Goal: Task Accomplishment & Management: Use online tool/utility

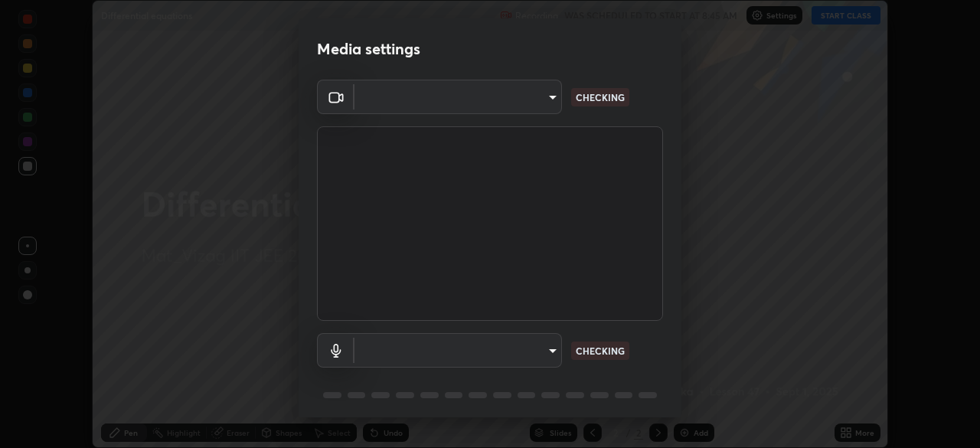
scroll to position [448, 980]
type input "fab681ba750bf75f06921e7f17ca069de0a3581fc79c581edb37af7783f8bcbb"
type input "34d041a7a13abf7411112e438eeba22a3237b589322c951489ae947f9fbe74f8"
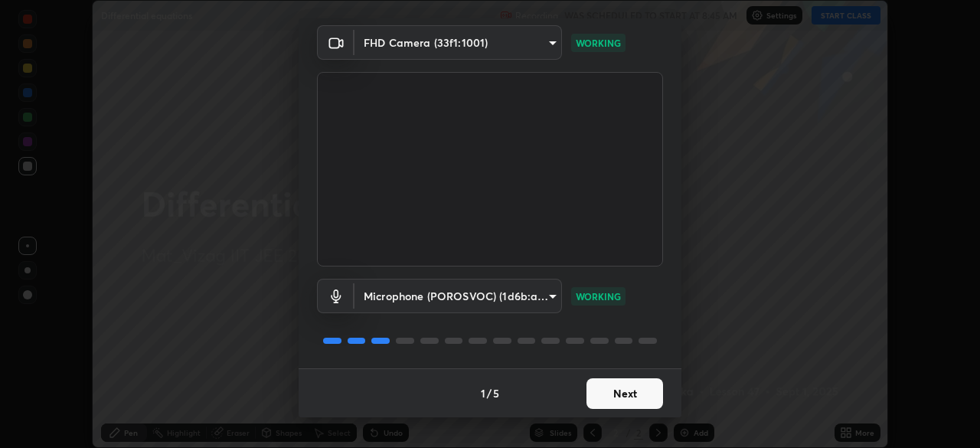
click at [640, 387] on button "Next" at bounding box center [625, 393] width 77 height 31
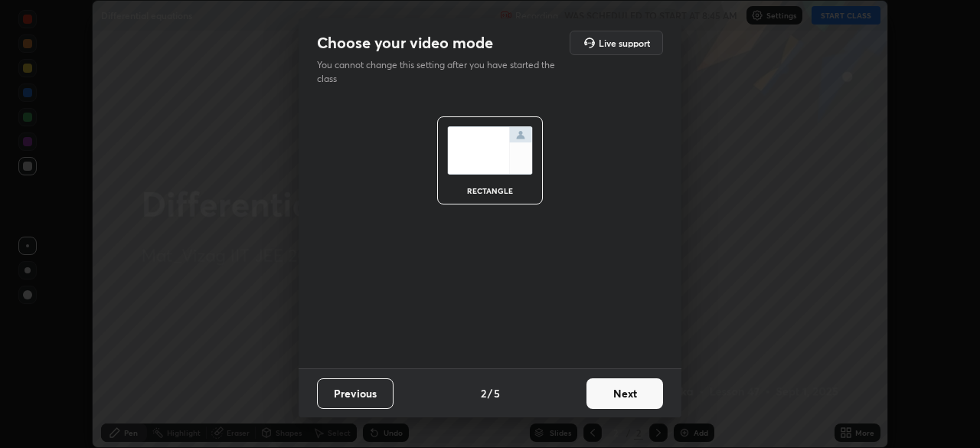
scroll to position [0, 0]
click at [634, 389] on button "Next" at bounding box center [625, 393] width 77 height 31
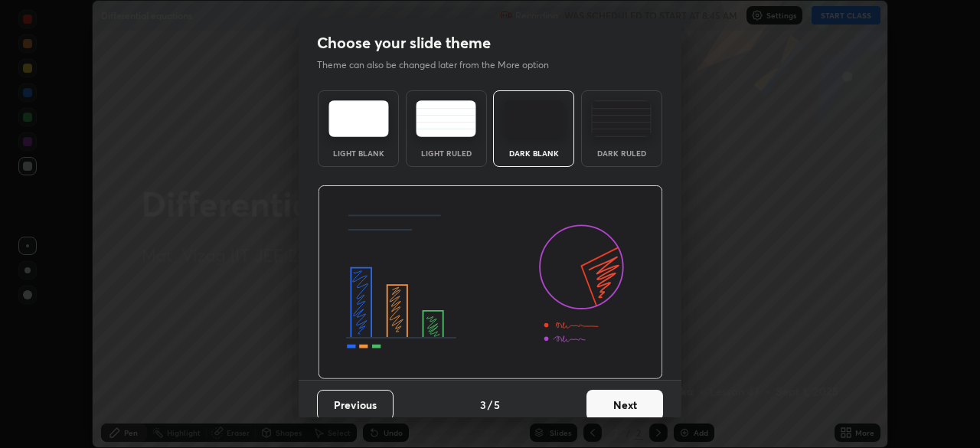
click at [626, 113] on img at bounding box center [621, 118] width 60 height 37
click at [624, 416] on button "Next" at bounding box center [625, 405] width 77 height 31
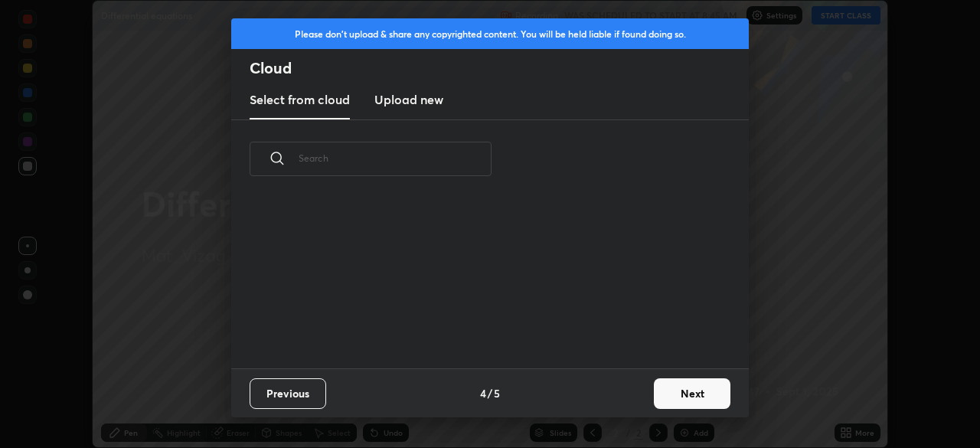
click at [688, 391] on button "Next" at bounding box center [692, 393] width 77 height 31
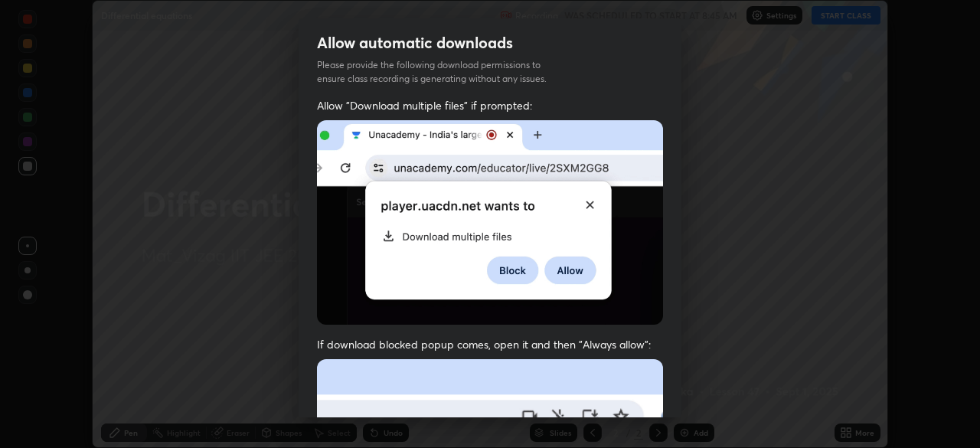
scroll to position [36, 0]
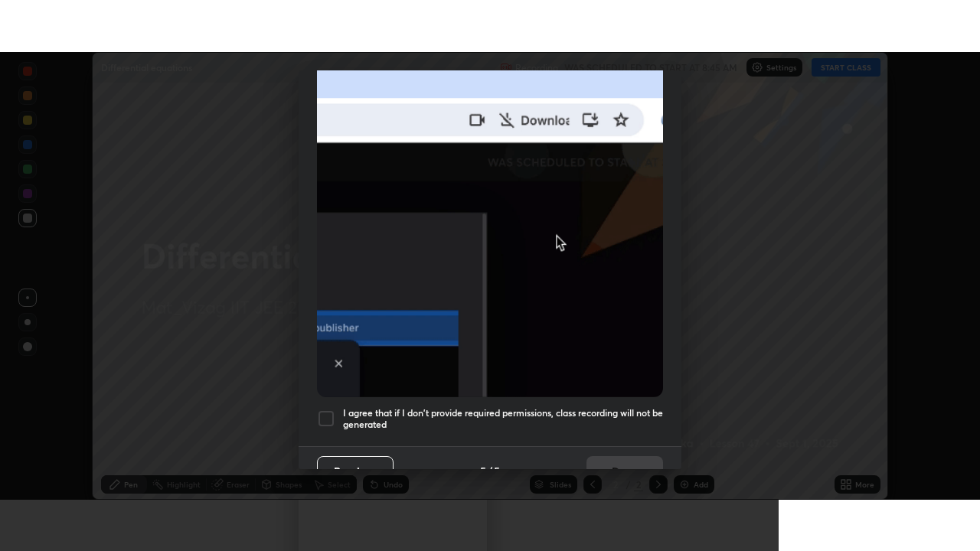
scroll to position [367, 0]
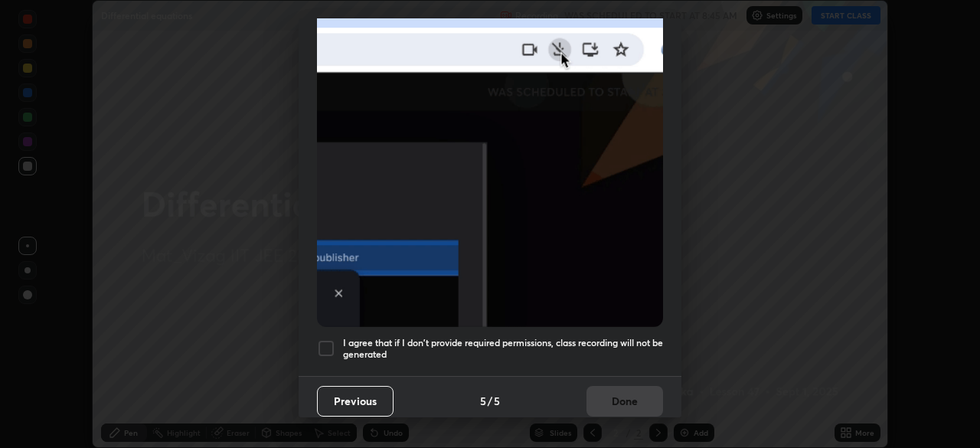
click at [610, 342] on h5 "I agree that if I don't provide required permissions, class recording will not …" at bounding box center [503, 349] width 320 height 24
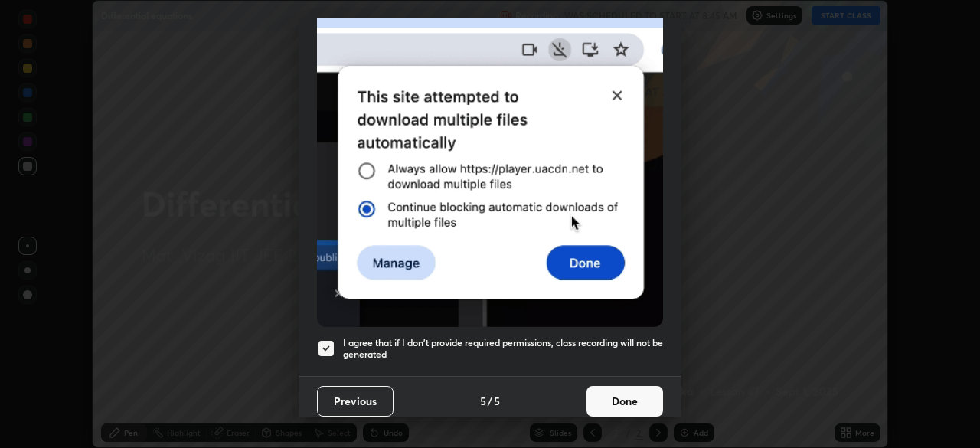
click at [618, 389] on button "Done" at bounding box center [625, 401] width 77 height 31
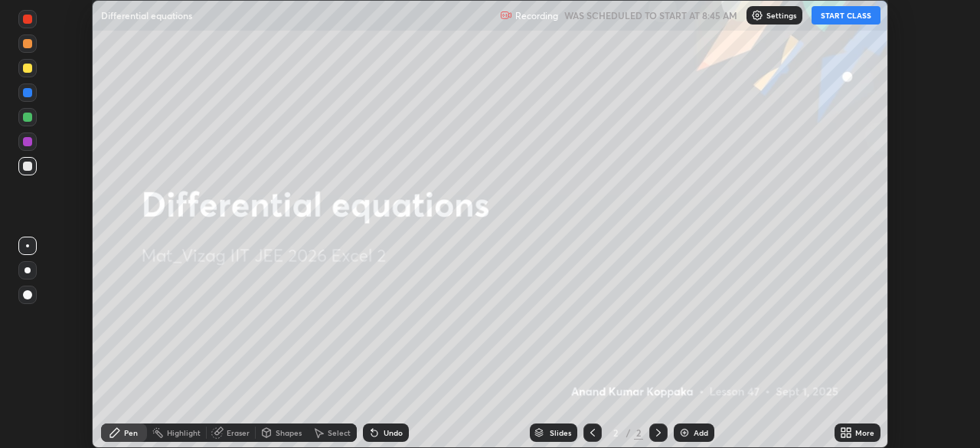
click at [853, 15] on button "START CLASS" at bounding box center [846, 15] width 69 height 18
click at [849, 430] on icon at bounding box center [849, 430] width 4 height 4
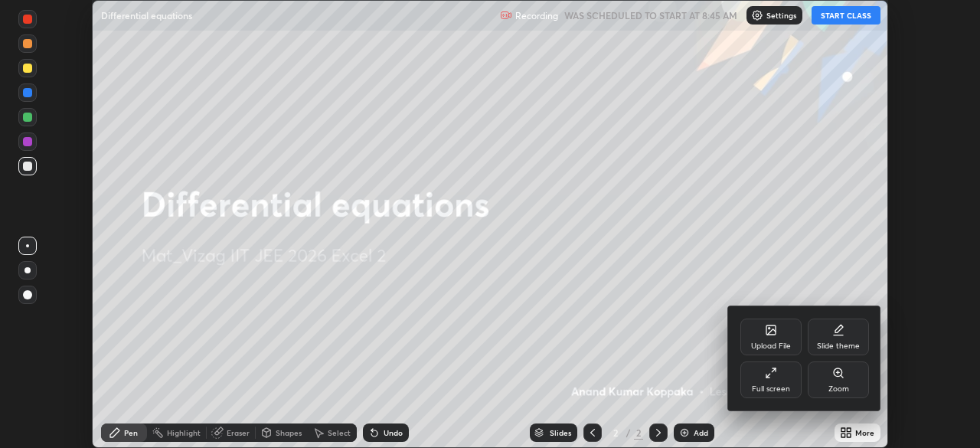
click at [770, 385] on div "Full screen" at bounding box center [771, 389] width 38 height 8
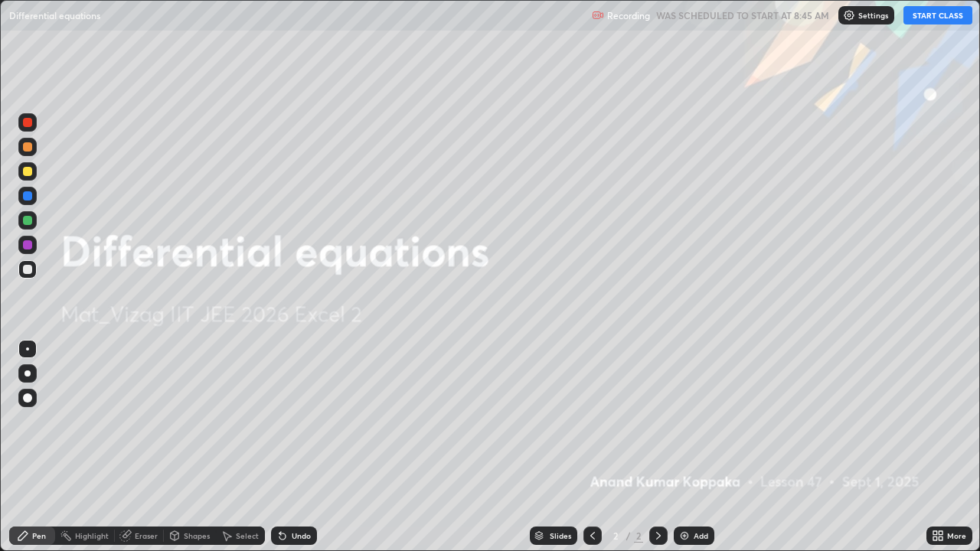
scroll to position [551, 980]
click at [700, 447] on div "Add" at bounding box center [701, 536] width 15 height 8
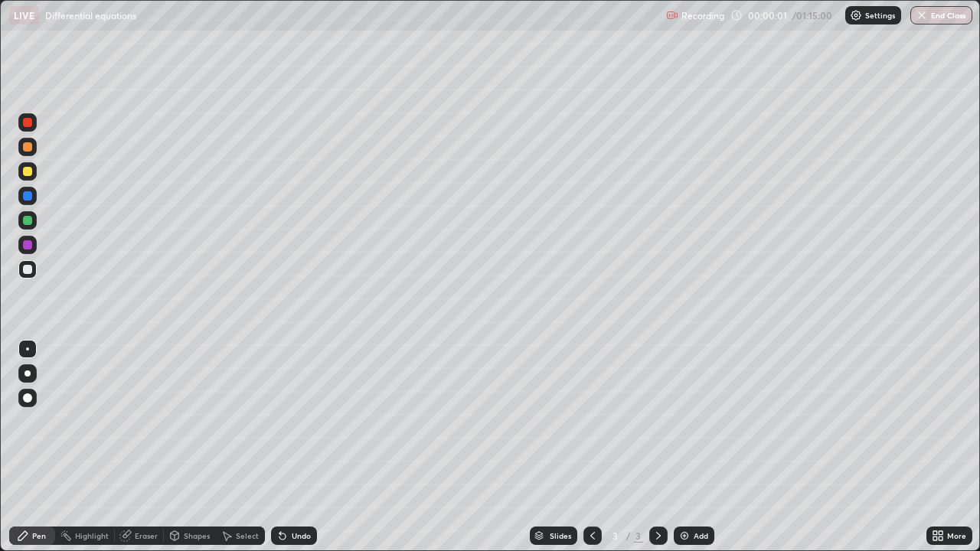
click at [28, 374] on div at bounding box center [28, 374] width 6 height 6
click at [26, 174] on div at bounding box center [27, 171] width 9 height 9
click at [30, 273] on div at bounding box center [27, 269] width 9 height 9
click at [292, 447] on div "Undo" at bounding box center [294, 536] width 46 height 18
click at [293, 447] on div "Undo" at bounding box center [301, 536] width 19 height 8
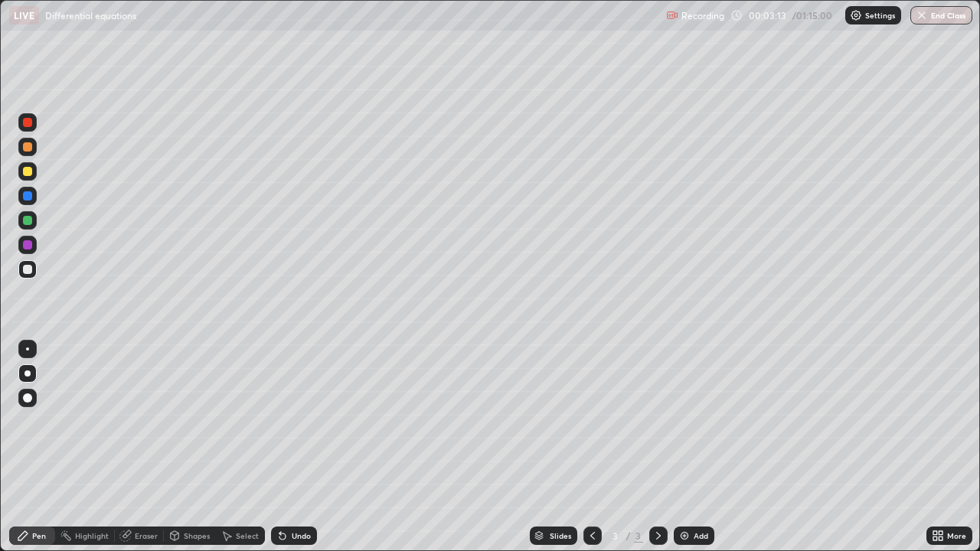
click at [28, 172] on div at bounding box center [27, 171] width 9 height 9
click at [31, 270] on div at bounding box center [27, 269] width 9 height 9
click at [298, 447] on div "Undo" at bounding box center [301, 536] width 19 height 8
click at [34, 175] on div at bounding box center [27, 171] width 18 height 18
click at [295, 447] on div "Undo" at bounding box center [301, 536] width 19 height 8
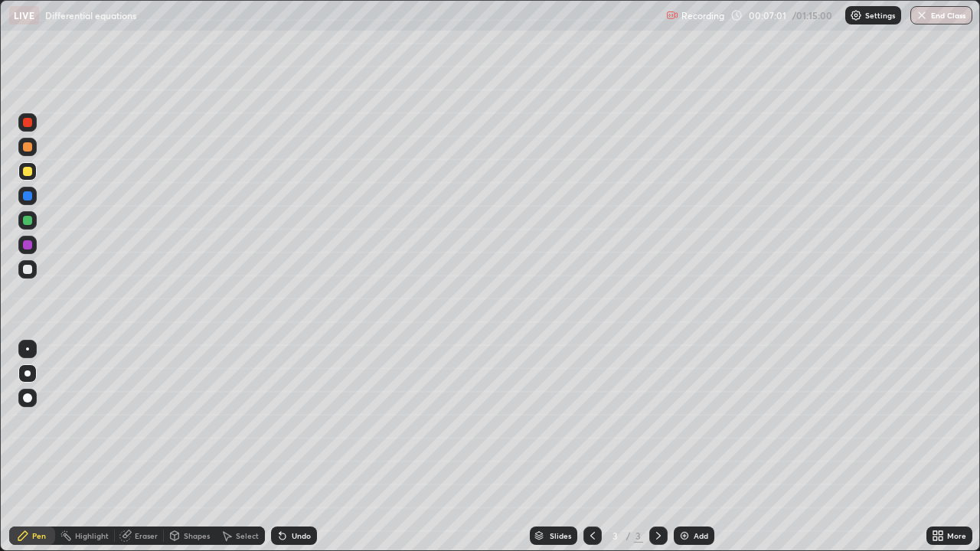
click at [286, 447] on icon at bounding box center [282, 536] width 12 height 12
click at [283, 447] on icon at bounding box center [282, 536] width 12 height 12
click at [285, 447] on icon at bounding box center [282, 536] width 12 height 12
click at [297, 447] on div "Undo" at bounding box center [294, 536] width 46 height 18
click at [299, 447] on div "Undo" at bounding box center [301, 536] width 19 height 8
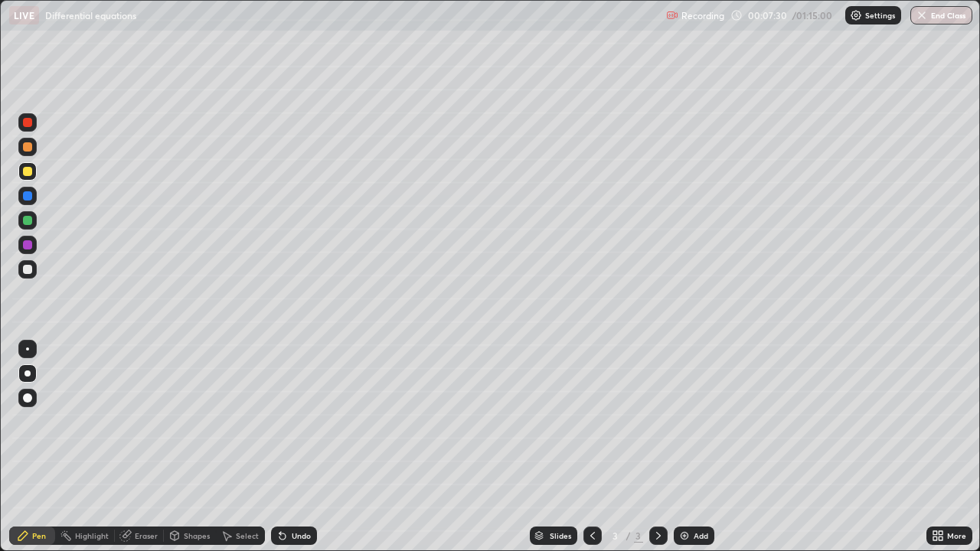
click at [28, 273] on div at bounding box center [27, 269] width 9 height 9
click at [688, 447] on img at bounding box center [684, 536] width 12 height 12
click at [591, 447] on icon at bounding box center [593, 536] width 12 height 12
click at [657, 447] on icon at bounding box center [658, 536] width 12 height 12
click at [36, 169] on div at bounding box center [27, 171] width 18 height 18
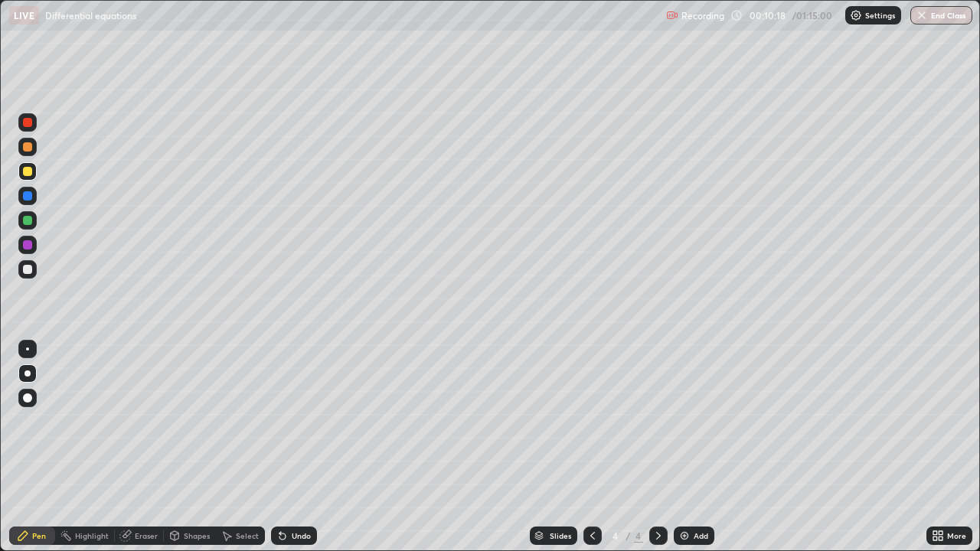
click at [239, 447] on div "Select" at bounding box center [247, 536] width 23 height 8
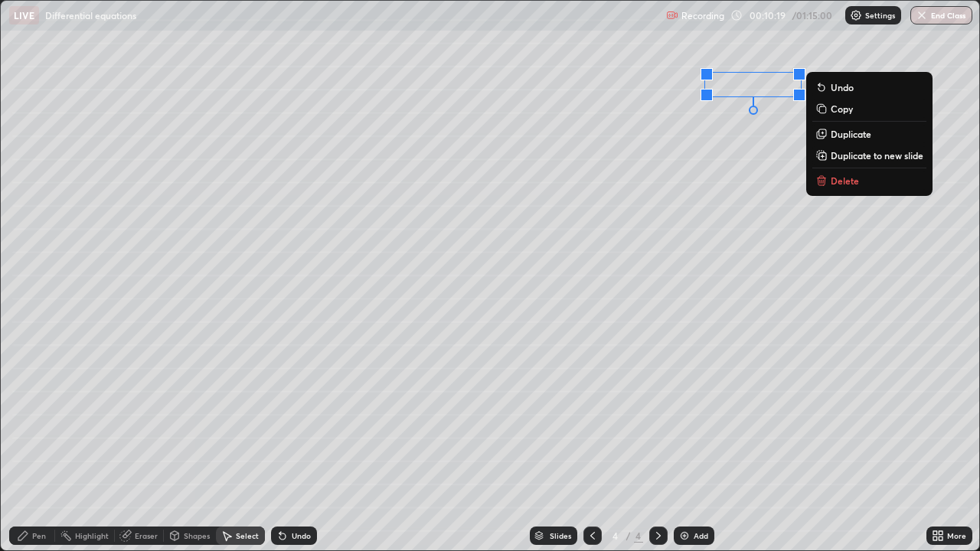
click at [845, 180] on p "Delete" at bounding box center [845, 181] width 28 height 12
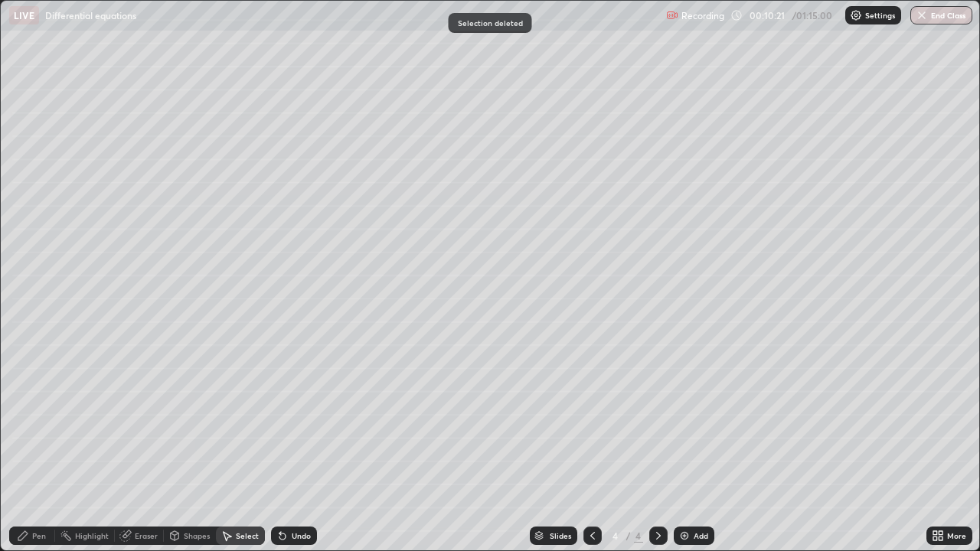
click at [34, 447] on div "Pen" at bounding box center [39, 536] width 14 height 8
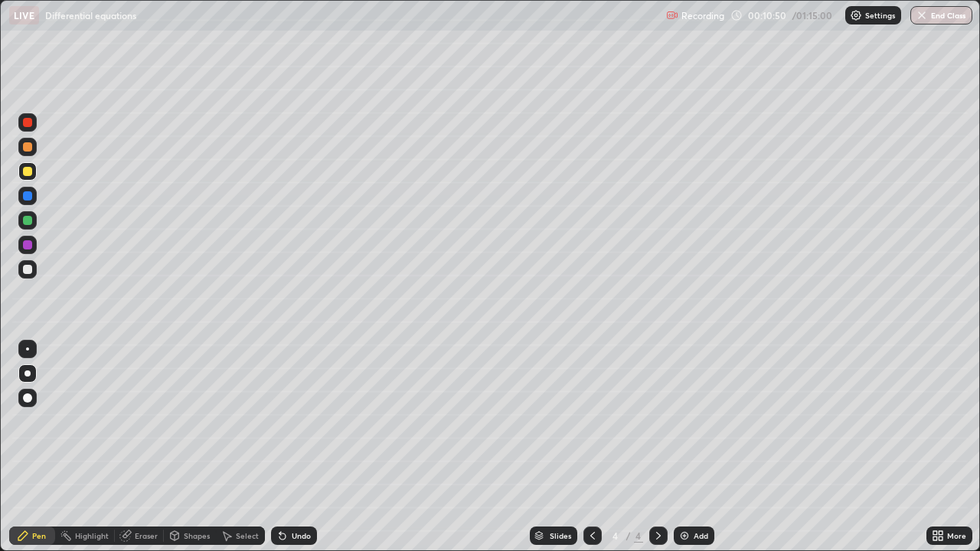
click at [29, 271] on div at bounding box center [27, 269] width 9 height 9
click at [294, 447] on div "Undo" at bounding box center [301, 536] width 19 height 8
click at [696, 447] on div "Add" at bounding box center [701, 536] width 15 height 8
click at [34, 171] on div at bounding box center [27, 171] width 18 height 18
click at [591, 447] on icon at bounding box center [593, 536] width 12 height 12
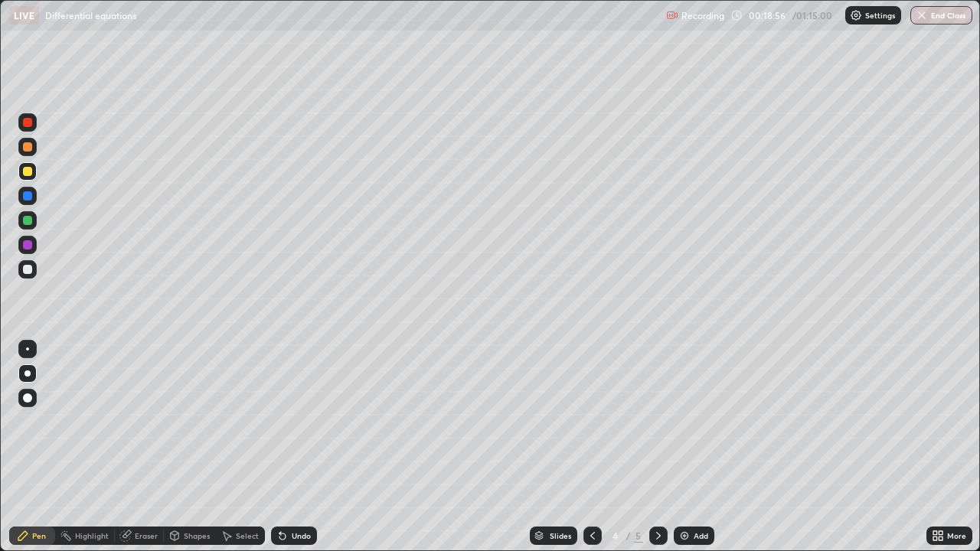
click at [692, 447] on div "Add" at bounding box center [694, 536] width 41 height 18
click at [26, 270] on div at bounding box center [27, 269] width 9 height 9
click at [135, 447] on div "Eraser" at bounding box center [146, 536] width 23 height 8
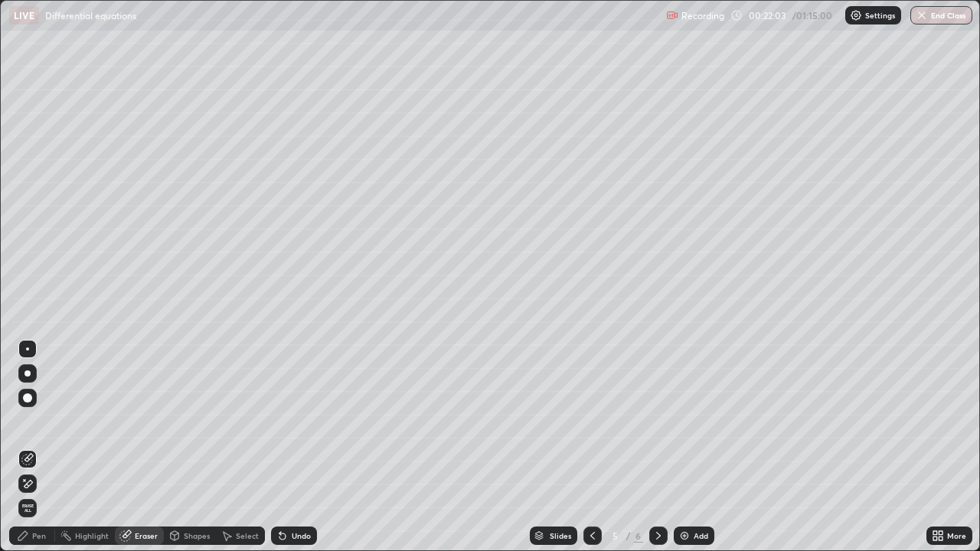
click at [28, 447] on icon at bounding box center [23, 536] width 12 height 12
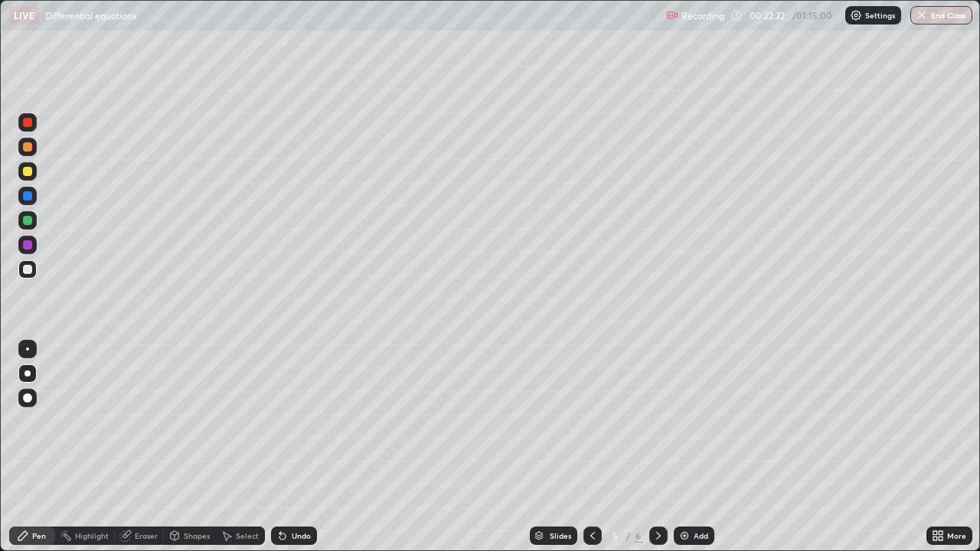
click at [28, 246] on div at bounding box center [27, 244] width 9 height 9
click at [29, 222] on div at bounding box center [27, 220] width 9 height 9
click at [25, 275] on div at bounding box center [27, 269] width 18 height 18
click at [30, 224] on div at bounding box center [27, 220] width 9 height 9
click at [25, 272] on div at bounding box center [27, 269] width 9 height 9
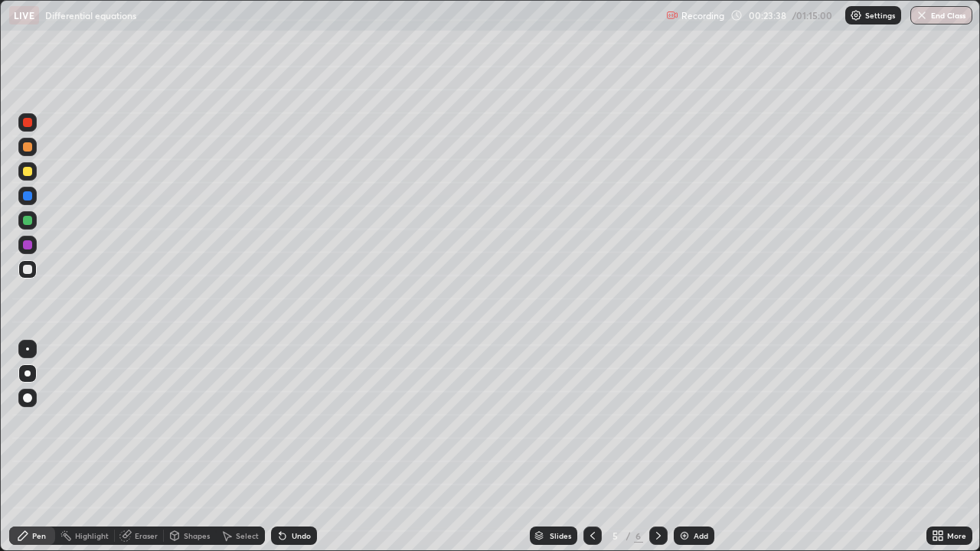
click at [87, 447] on div "Highlight" at bounding box center [92, 536] width 34 height 8
click at [34, 447] on div "Pen" at bounding box center [39, 536] width 14 height 8
click at [304, 447] on div "Undo" at bounding box center [301, 536] width 19 height 8
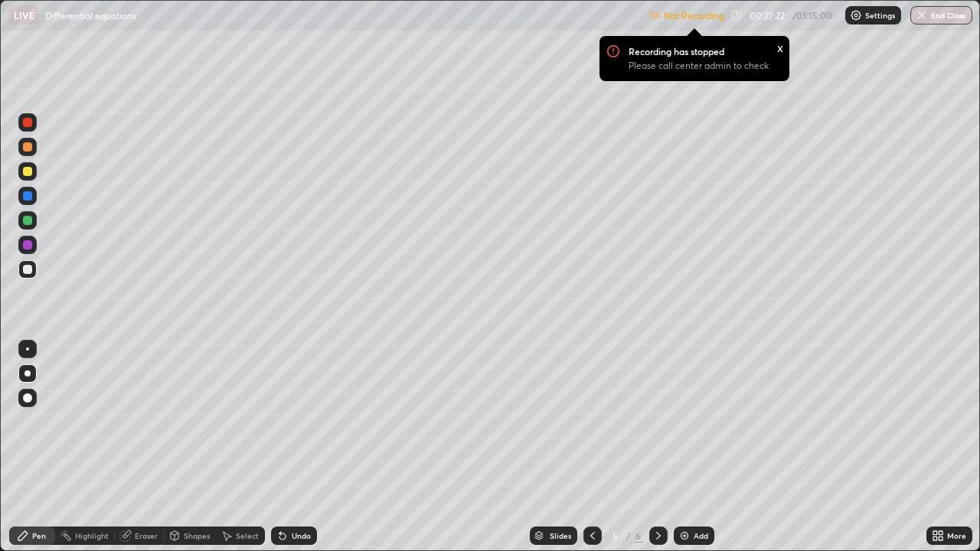
click at [870, 19] on p "Settings" at bounding box center [880, 15] width 30 height 8
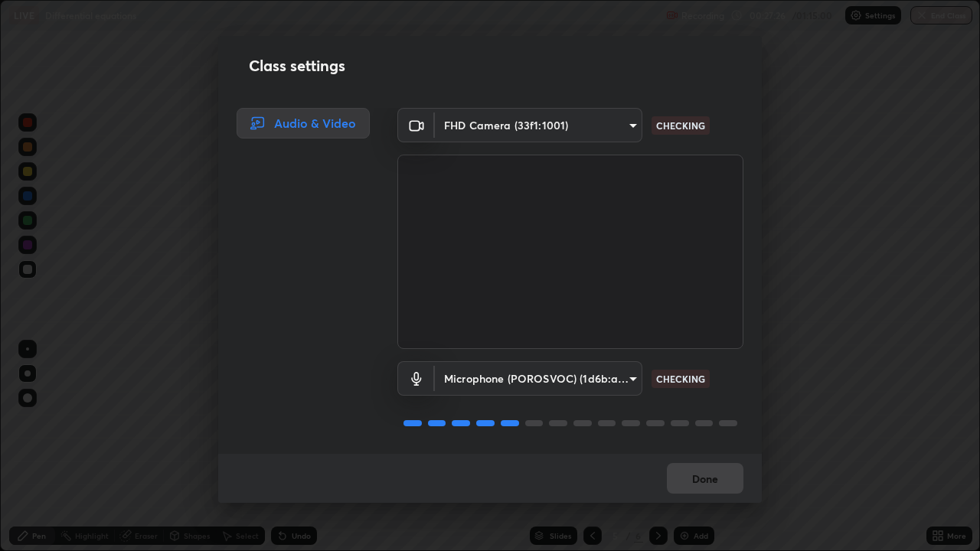
scroll to position [2, 0]
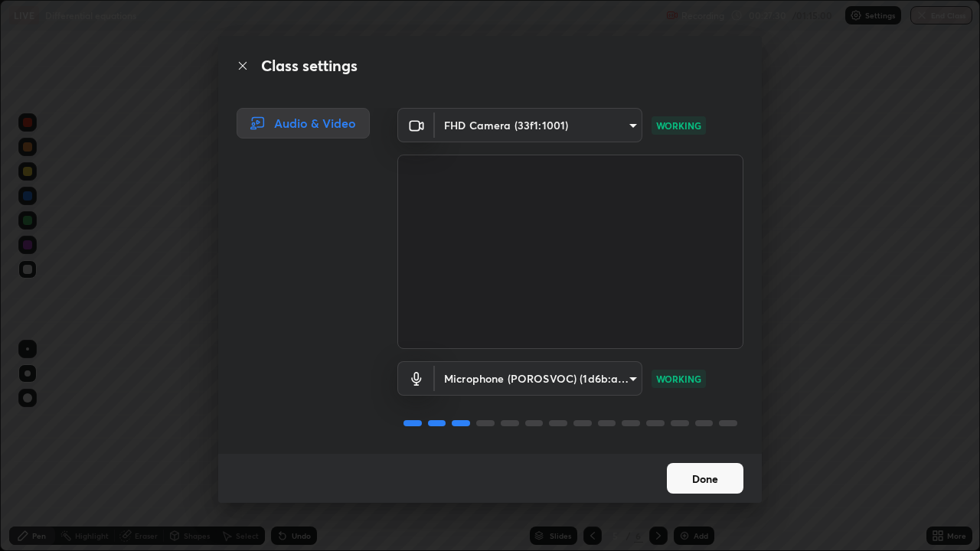
click at [718, 447] on button "Done" at bounding box center [705, 478] width 77 height 31
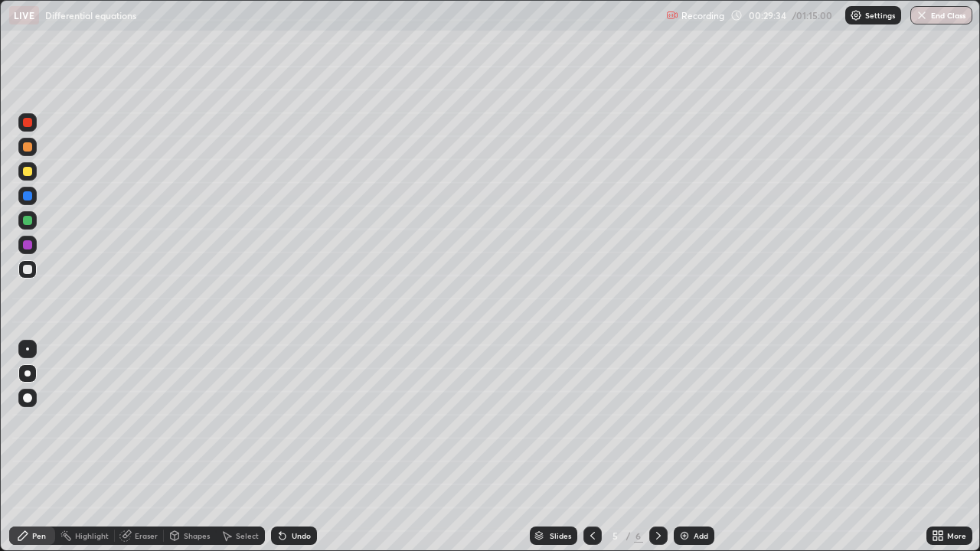
click at [694, 447] on div "Add" at bounding box center [701, 536] width 15 height 8
click at [591, 447] on icon at bounding box center [593, 536] width 12 height 12
click at [657, 447] on icon at bounding box center [658, 536] width 12 height 12
click at [31, 172] on div at bounding box center [27, 171] width 9 height 9
click at [30, 272] on div at bounding box center [27, 269] width 9 height 9
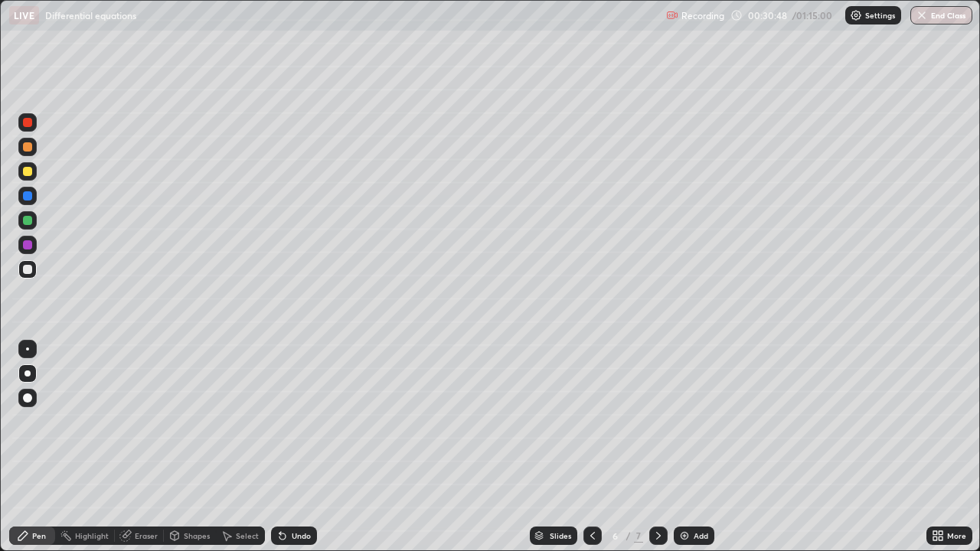
click at [29, 222] on div at bounding box center [27, 220] width 9 height 9
click at [31, 271] on div at bounding box center [27, 269] width 9 height 9
click at [29, 246] on div at bounding box center [27, 244] width 9 height 9
click at [29, 271] on div at bounding box center [27, 269] width 9 height 9
click at [302, 447] on div "Undo" at bounding box center [294, 536] width 46 height 18
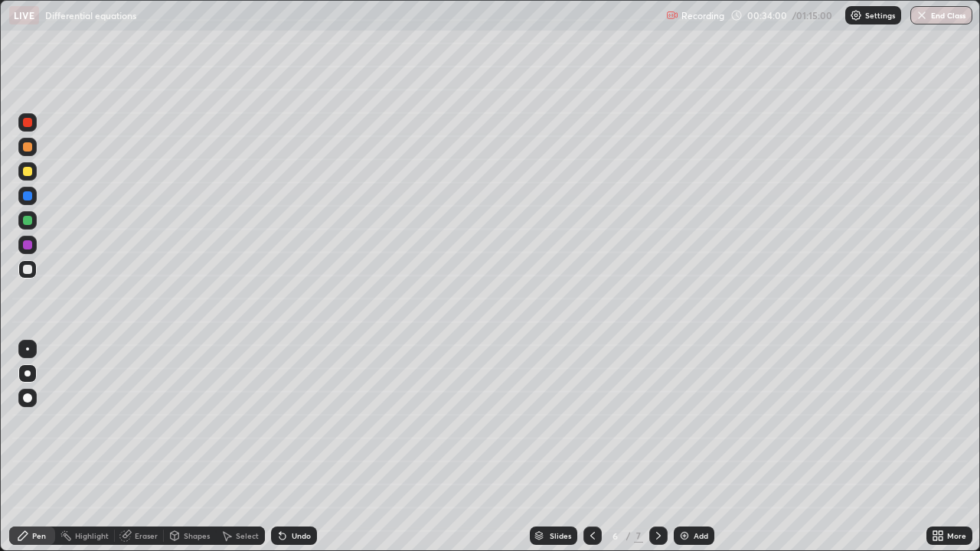
click at [31, 173] on div at bounding box center [27, 171] width 9 height 9
click at [240, 447] on div "Select" at bounding box center [247, 536] width 23 height 8
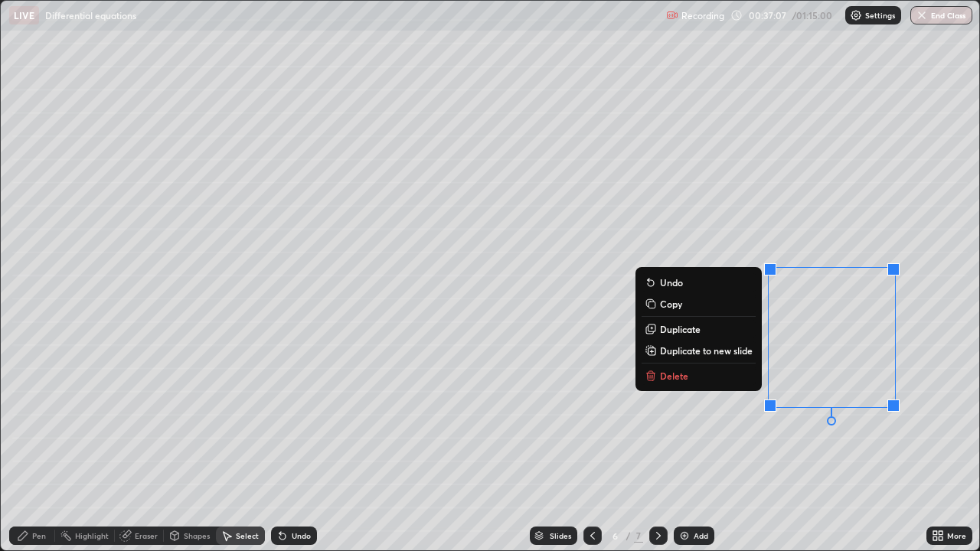
click at [690, 379] on button "Delete" at bounding box center [699, 376] width 114 height 18
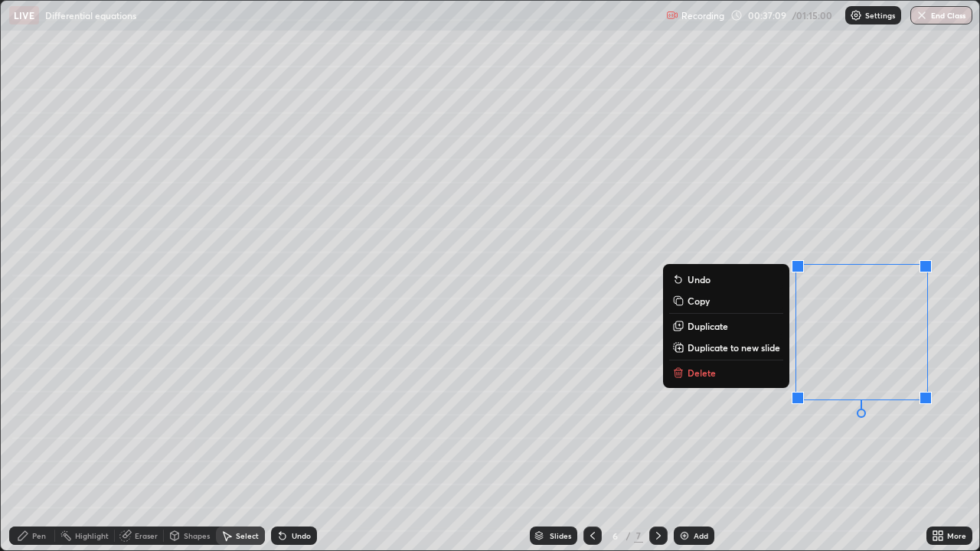
click at [725, 379] on button "Delete" at bounding box center [726, 373] width 114 height 18
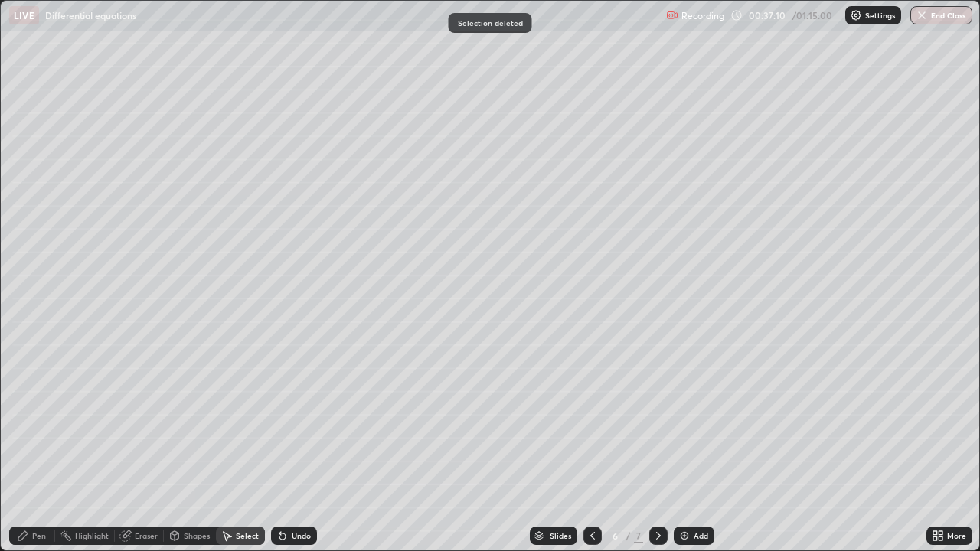
click at [39, 447] on div "Pen" at bounding box center [39, 536] width 14 height 8
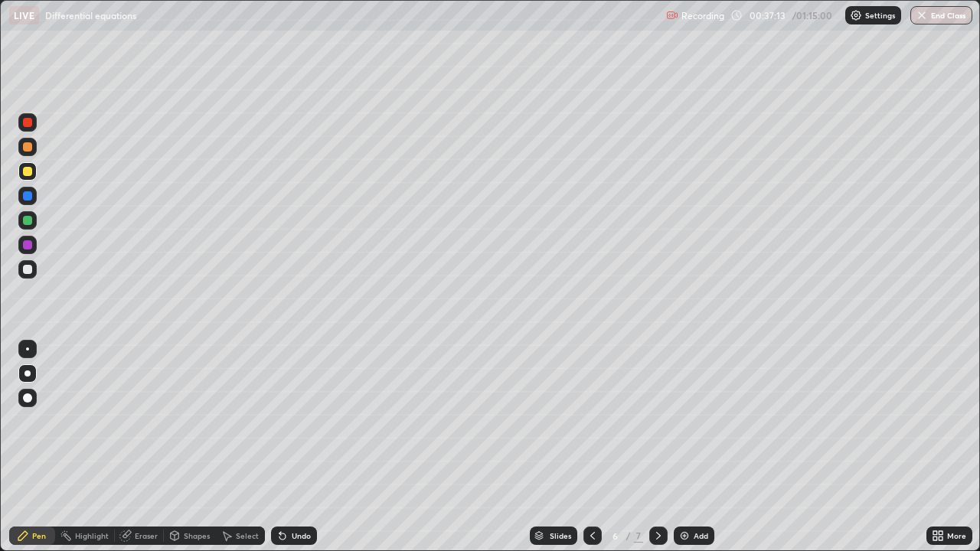
click at [28, 270] on div at bounding box center [27, 269] width 9 height 9
click at [296, 447] on div "Undo" at bounding box center [301, 536] width 19 height 8
click at [683, 447] on img at bounding box center [684, 536] width 12 height 12
click at [28, 172] on div at bounding box center [27, 171] width 9 height 9
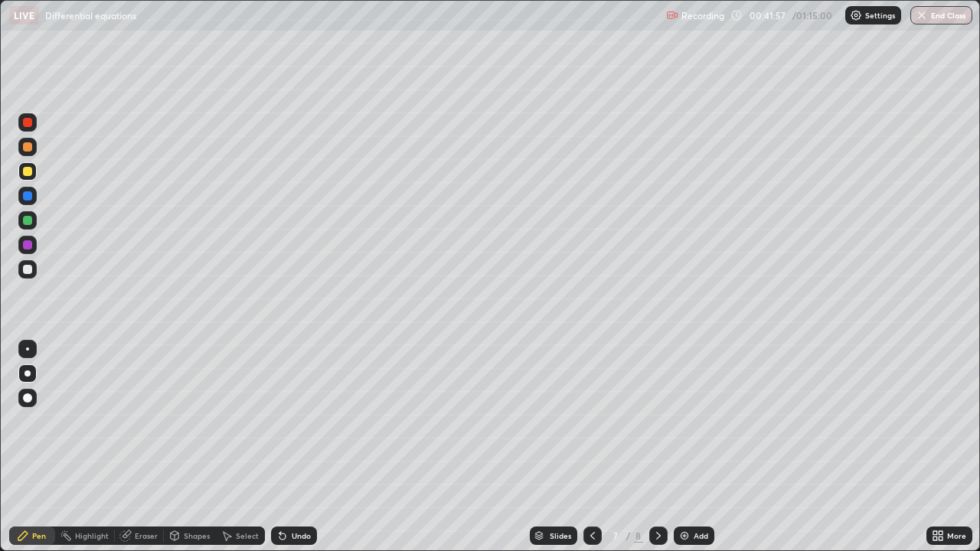
click at [591, 447] on icon at bounding box center [593, 536] width 12 height 12
click at [656, 447] on icon at bounding box center [658, 536] width 12 height 12
click at [594, 447] on icon at bounding box center [593, 536] width 12 height 12
click at [657, 447] on icon at bounding box center [658, 536] width 12 height 12
click at [135, 447] on div "Eraser" at bounding box center [146, 536] width 23 height 8
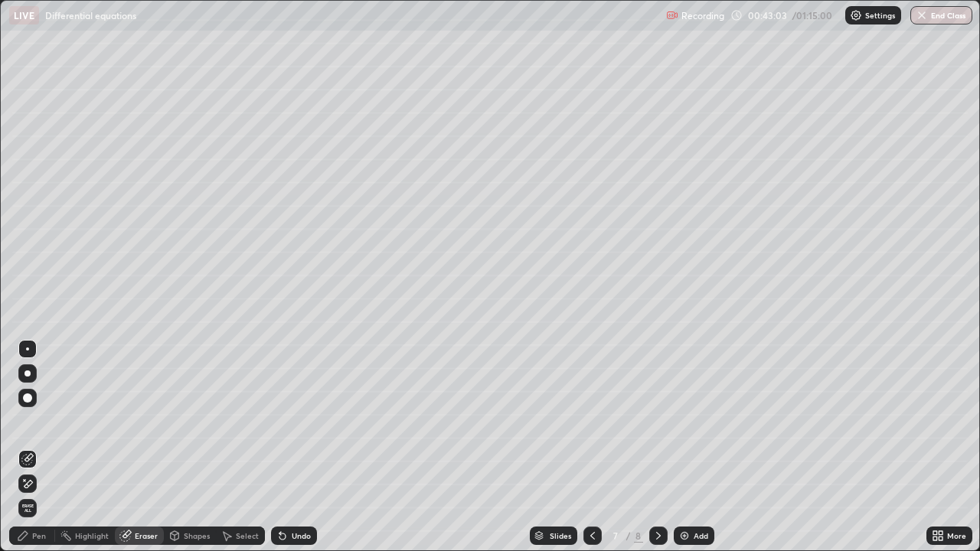
click at [31, 447] on div "Pen" at bounding box center [32, 536] width 46 height 18
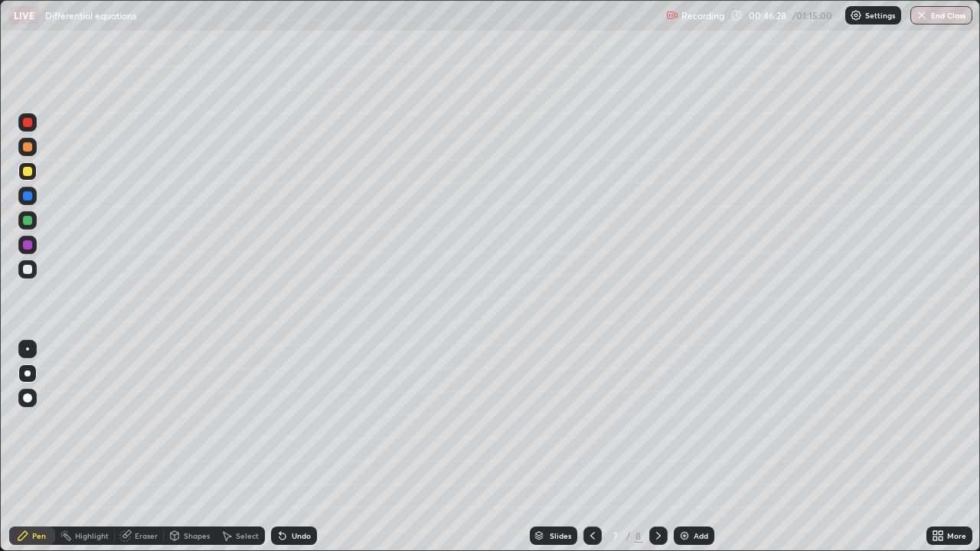
click at [297, 447] on div "Undo" at bounding box center [301, 536] width 19 height 8
click at [955, 20] on button "End Class" at bounding box center [942, 15] width 62 height 18
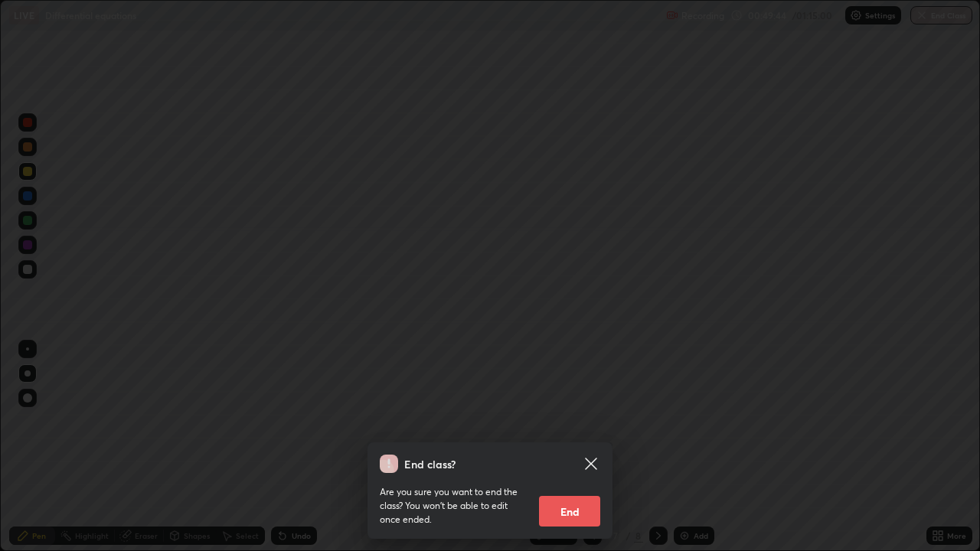
click at [571, 447] on button "End" at bounding box center [569, 511] width 61 height 31
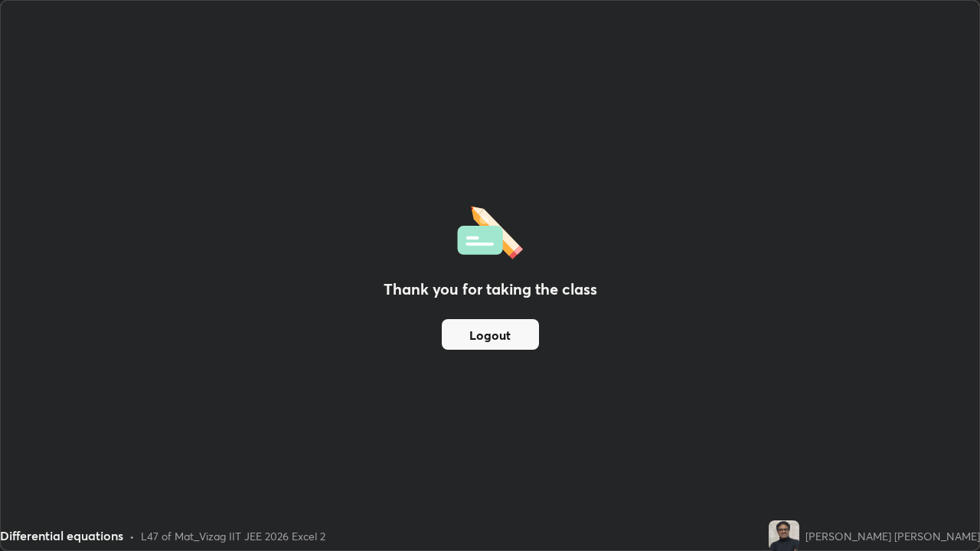
click at [498, 334] on button "Logout" at bounding box center [490, 334] width 97 height 31
